Goal: Check status

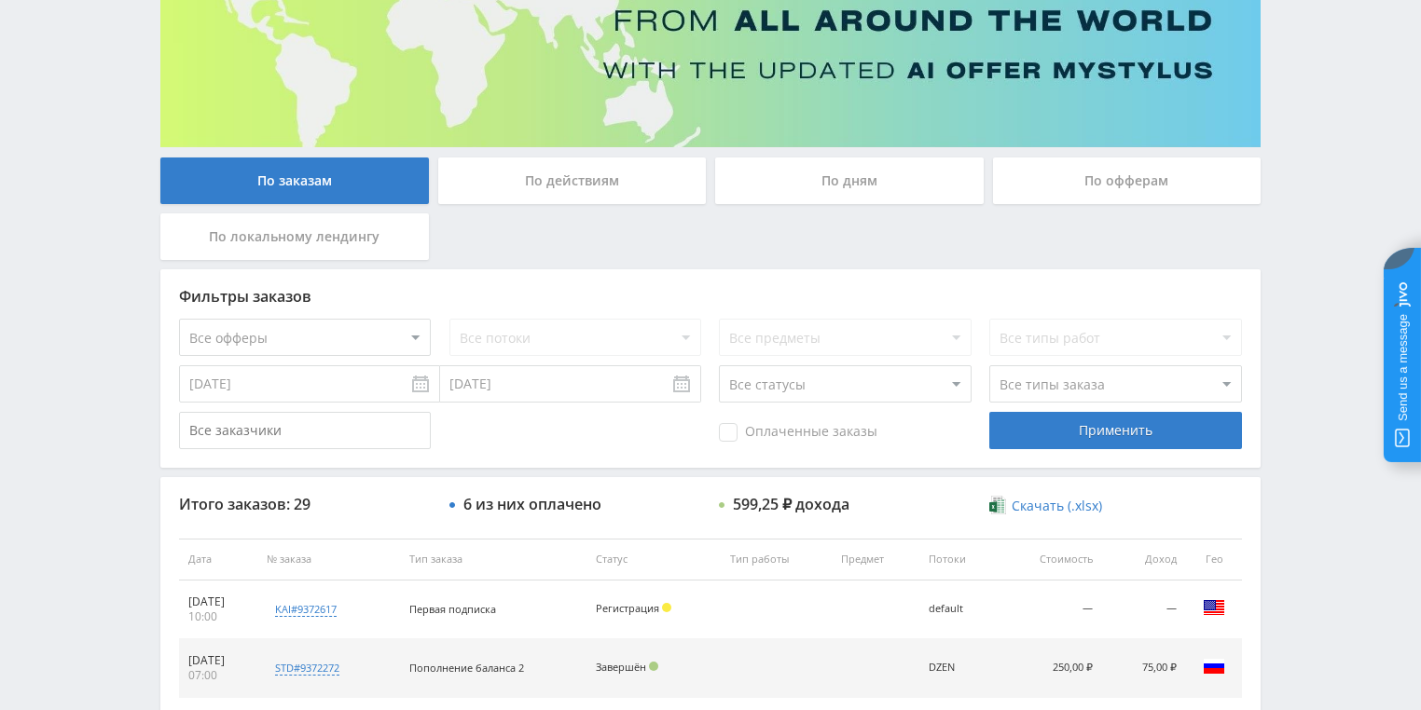
drag, startPoint x: 556, startPoint y: 183, endPoint x: 635, endPoint y: 183, distance: 79.2
click at [557, 183] on div "По действиям" at bounding box center [572, 181] width 269 height 47
click at [0, 0] on input "По действиям" at bounding box center [0, 0] width 0 height 0
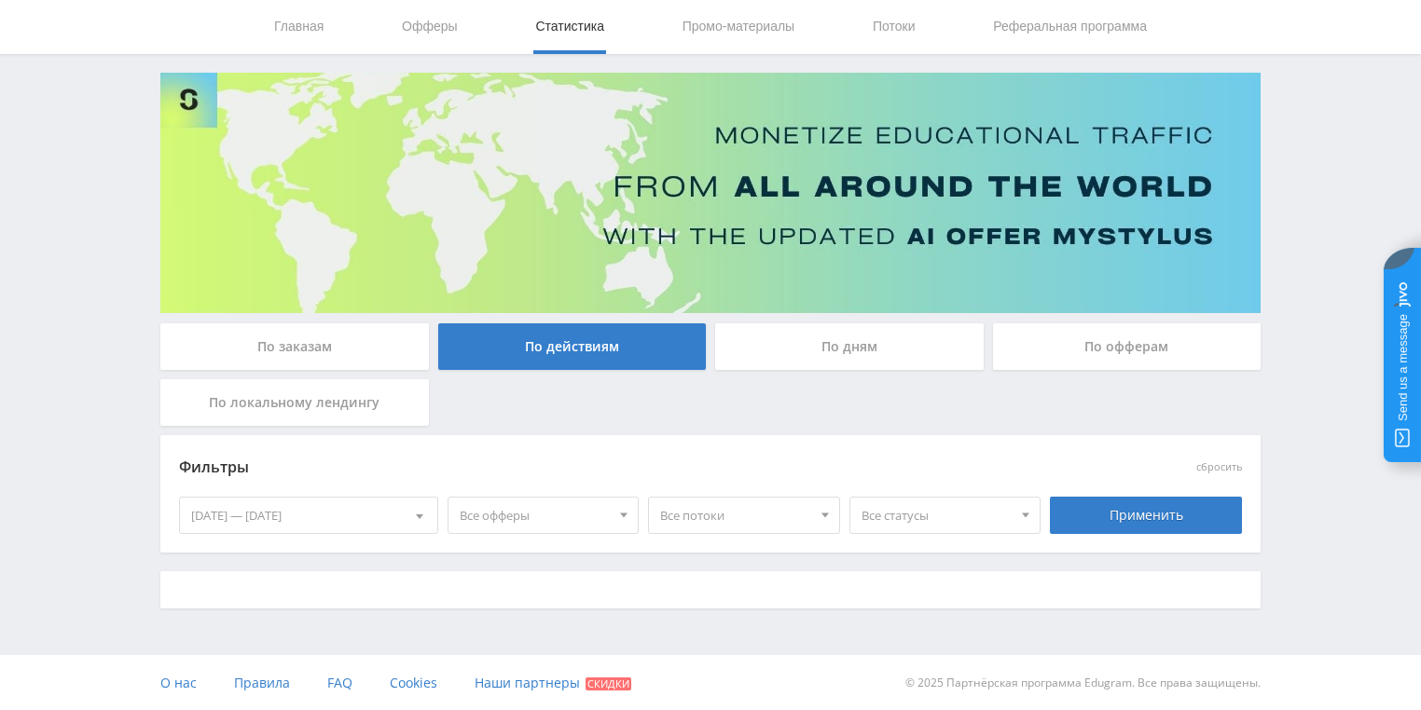
scroll to position [224, 0]
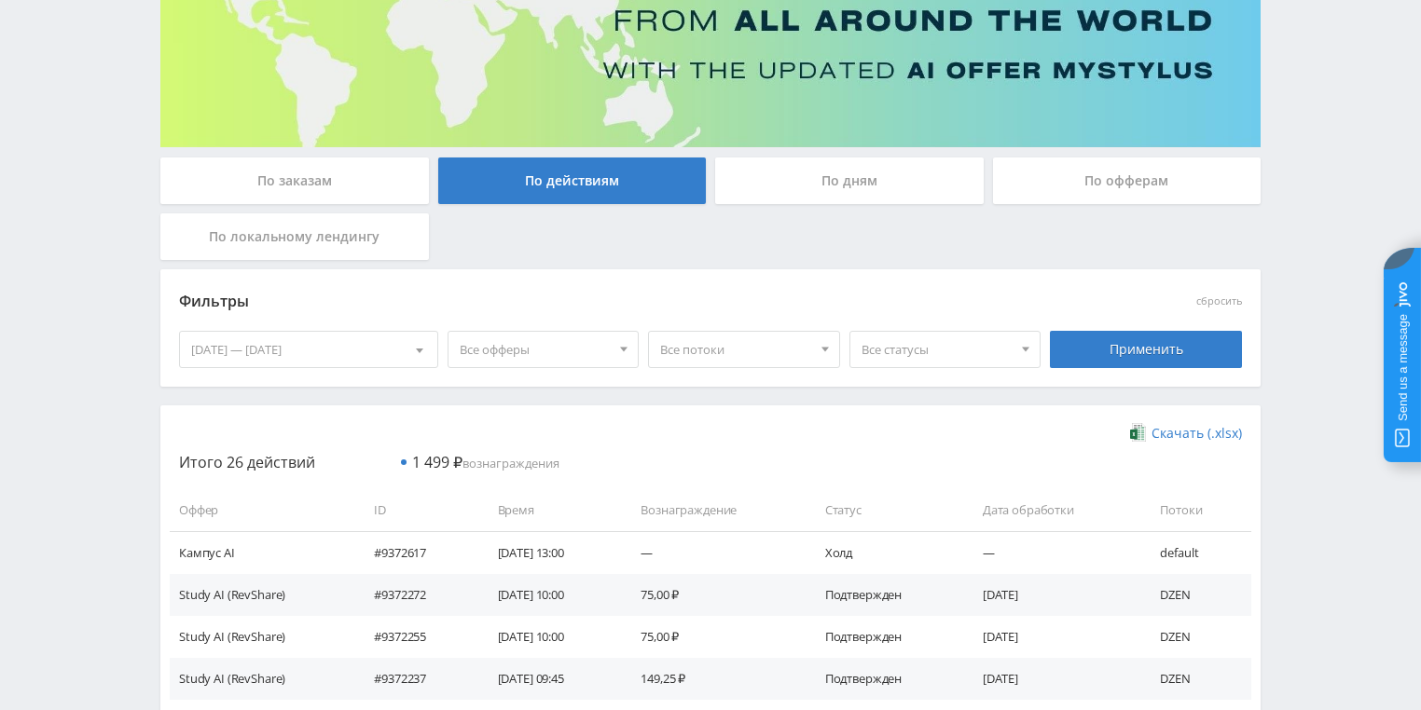
click at [809, 177] on div "По дням" at bounding box center [849, 181] width 269 height 47
click at [0, 0] on input "По дням" at bounding box center [0, 0] width 0 height 0
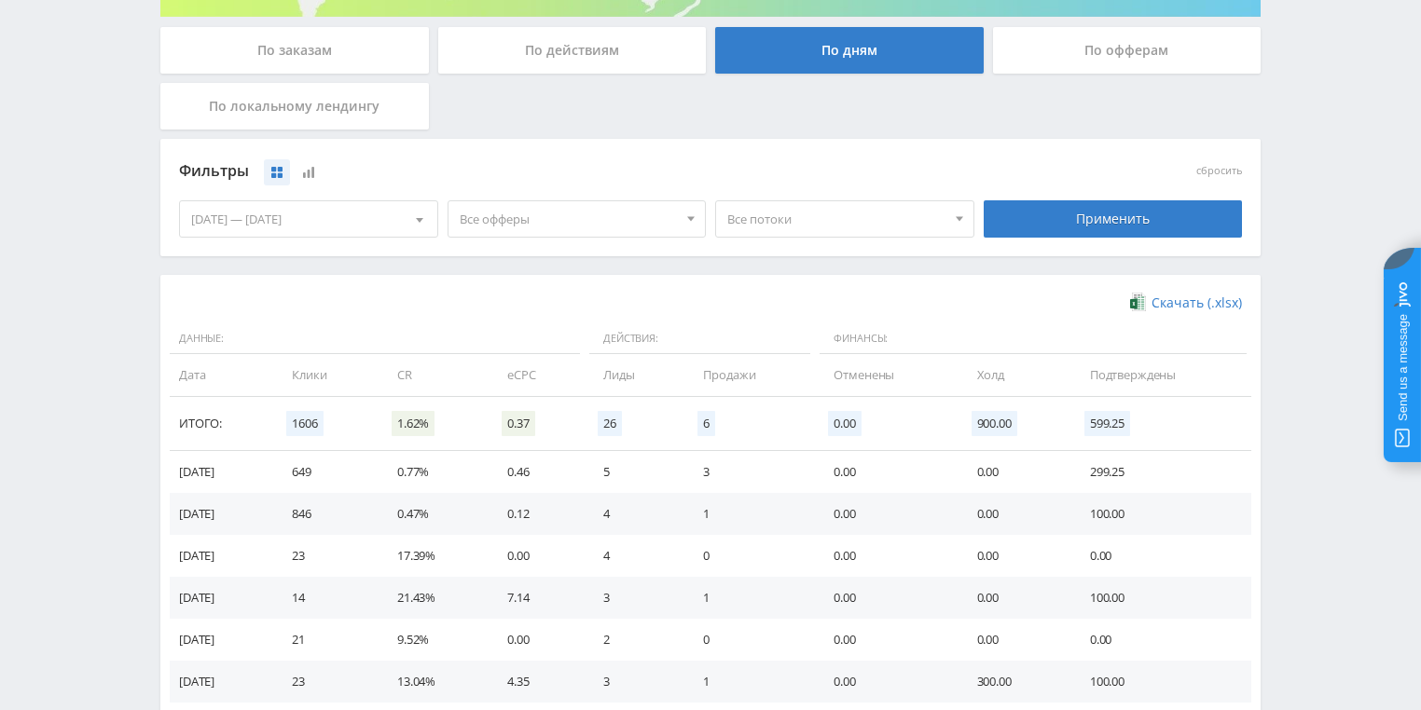
scroll to position [508, 0]
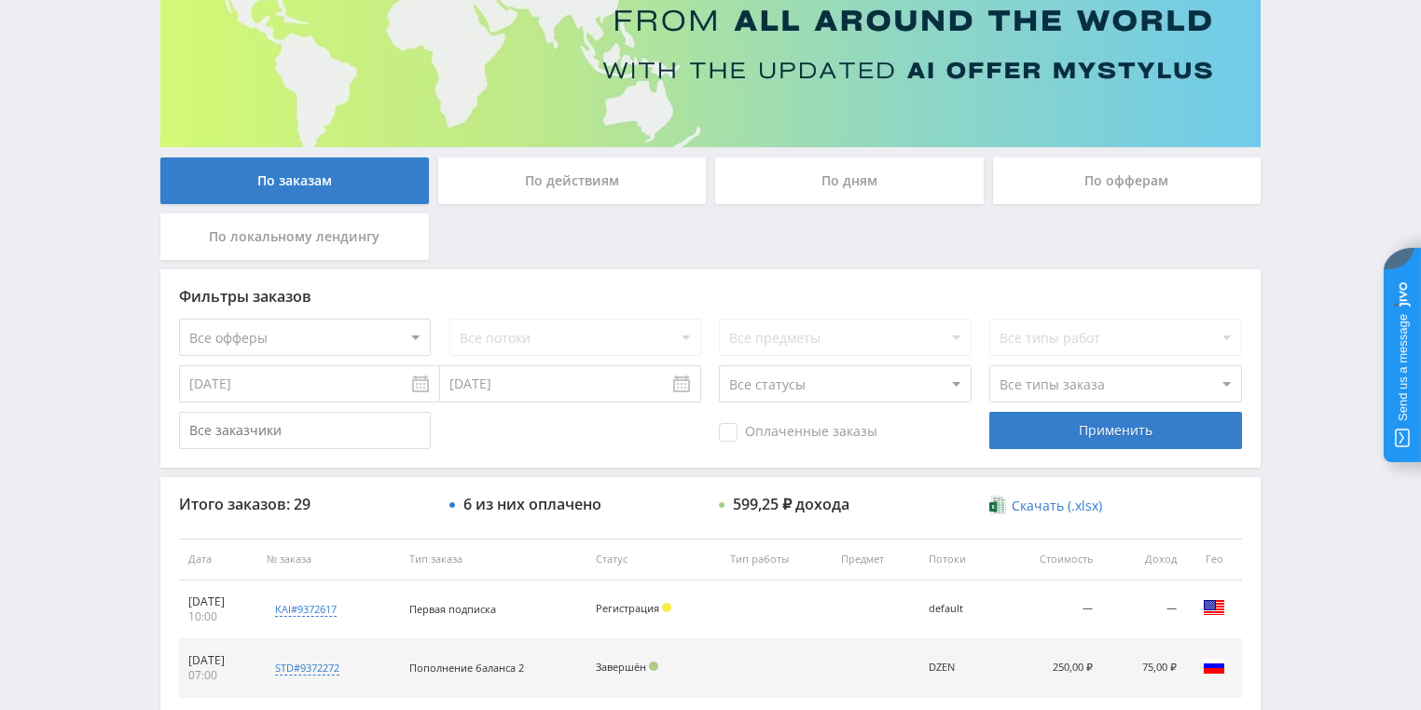
click at [606, 181] on div "По действиям" at bounding box center [572, 181] width 269 height 47
click at [0, 0] on input "По действиям" at bounding box center [0, 0] width 0 height 0
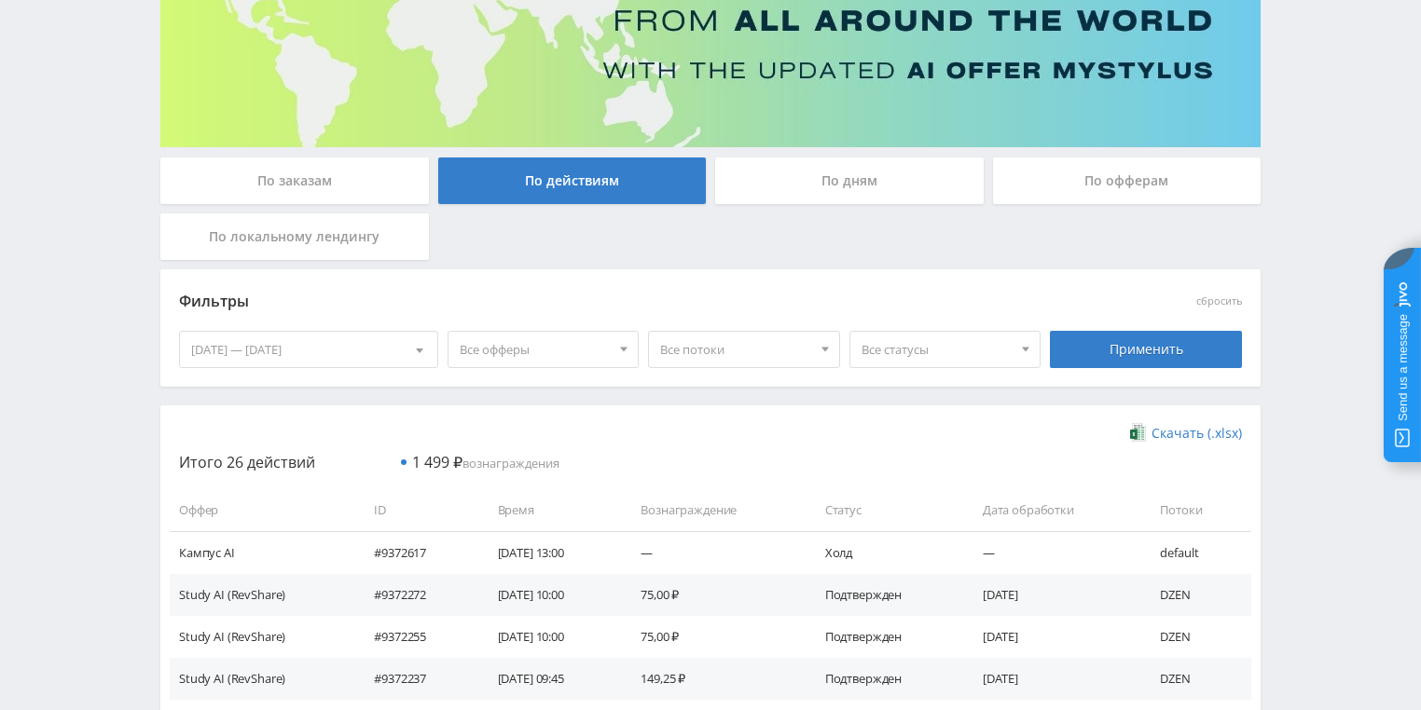
click at [822, 197] on div "По дням" at bounding box center [849, 181] width 269 height 47
click at [0, 0] on input "По дням" at bounding box center [0, 0] width 0 height 0
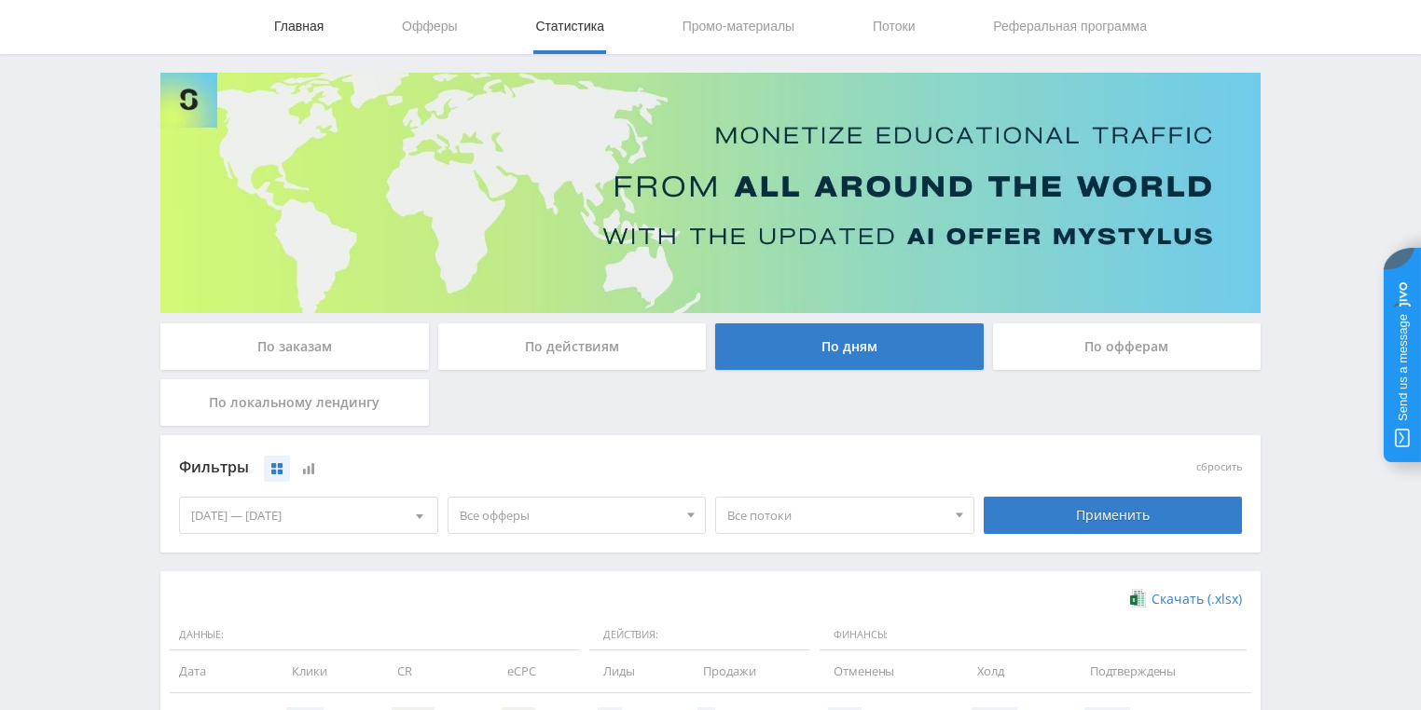
scroll to position [224, 0]
